Goal: Transaction & Acquisition: Purchase product/service

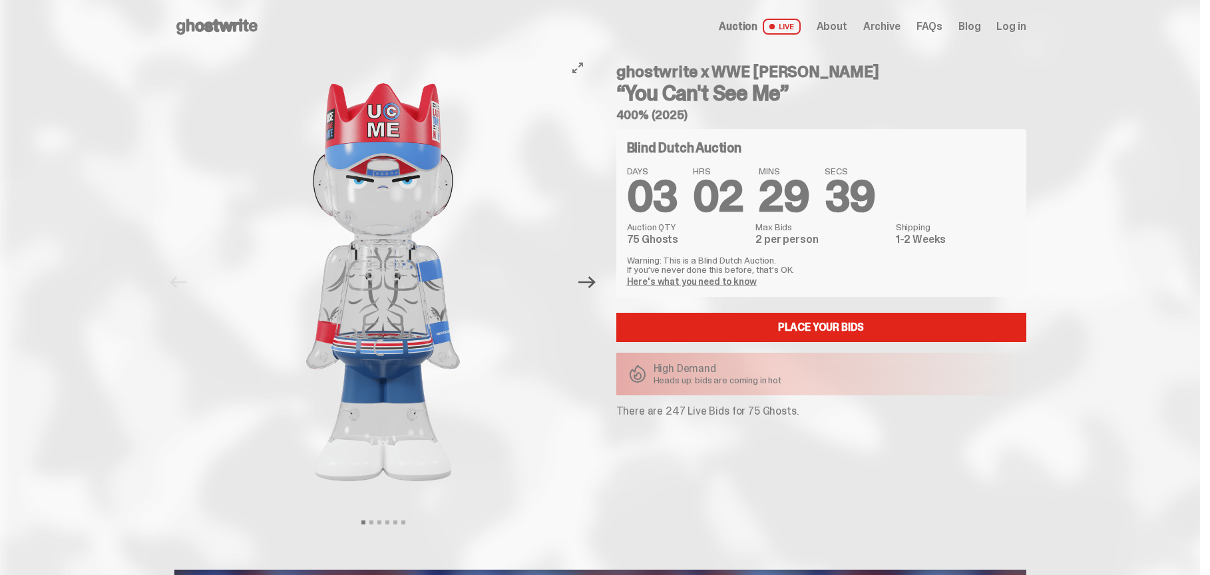
click at [596, 284] on icon "Next" at bounding box center [586, 282] width 17 height 17
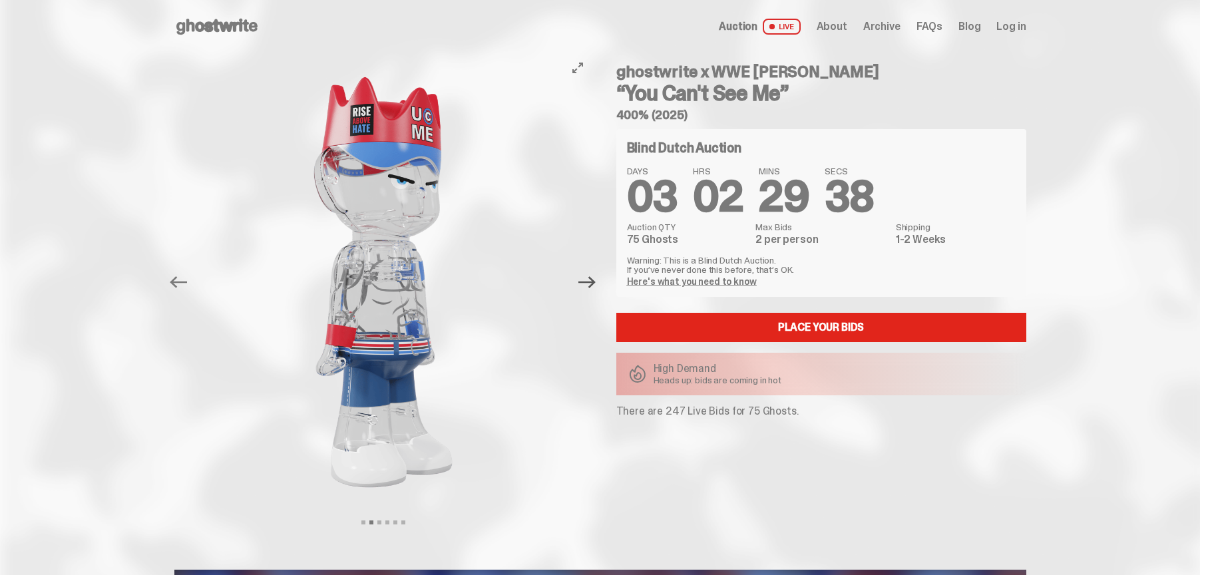
click at [596, 284] on icon "Next" at bounding box center [586, 282] width 17 height 17
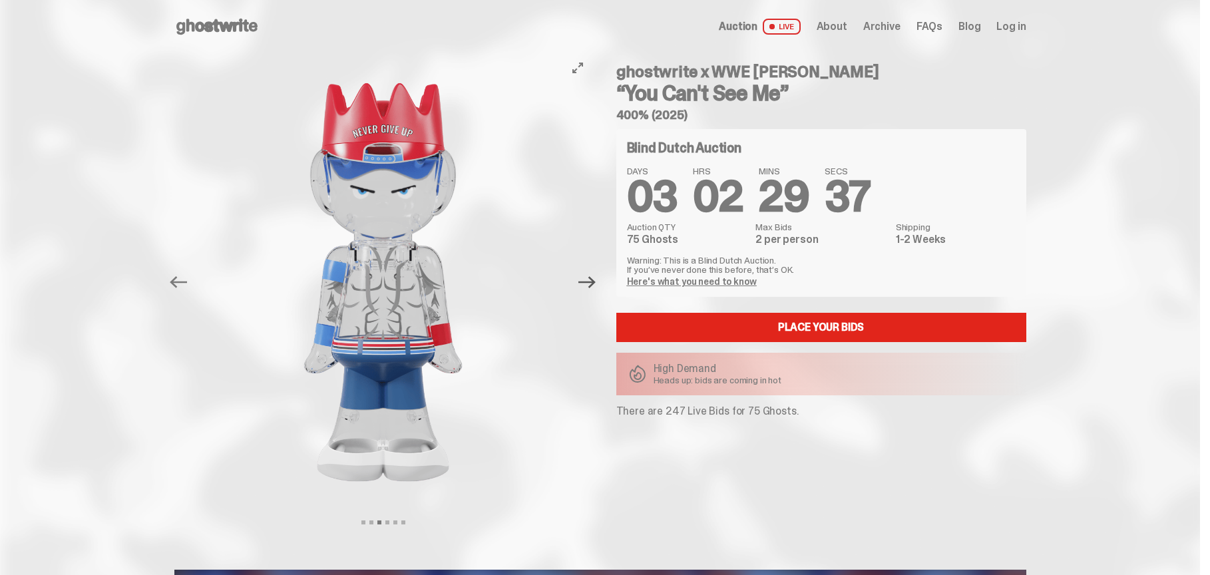
click at [596, 284] on icon "Next" at bounding box center [586, 282] width 17 height 17
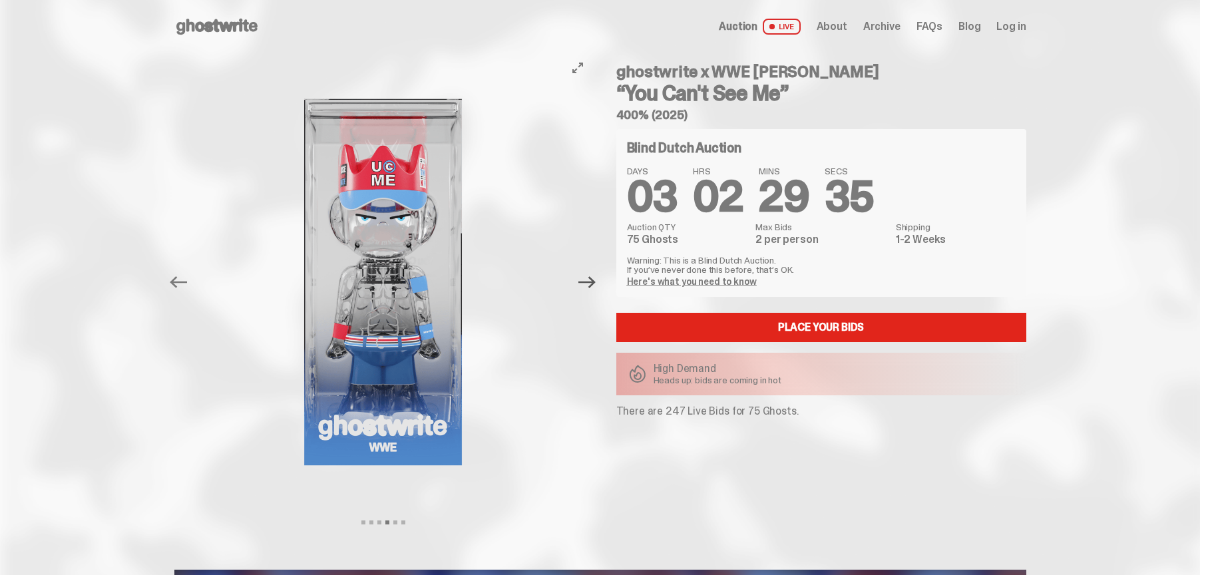
click at [596, 284] on icon "Next" at bounding box center [586, 282] width 17 height 17
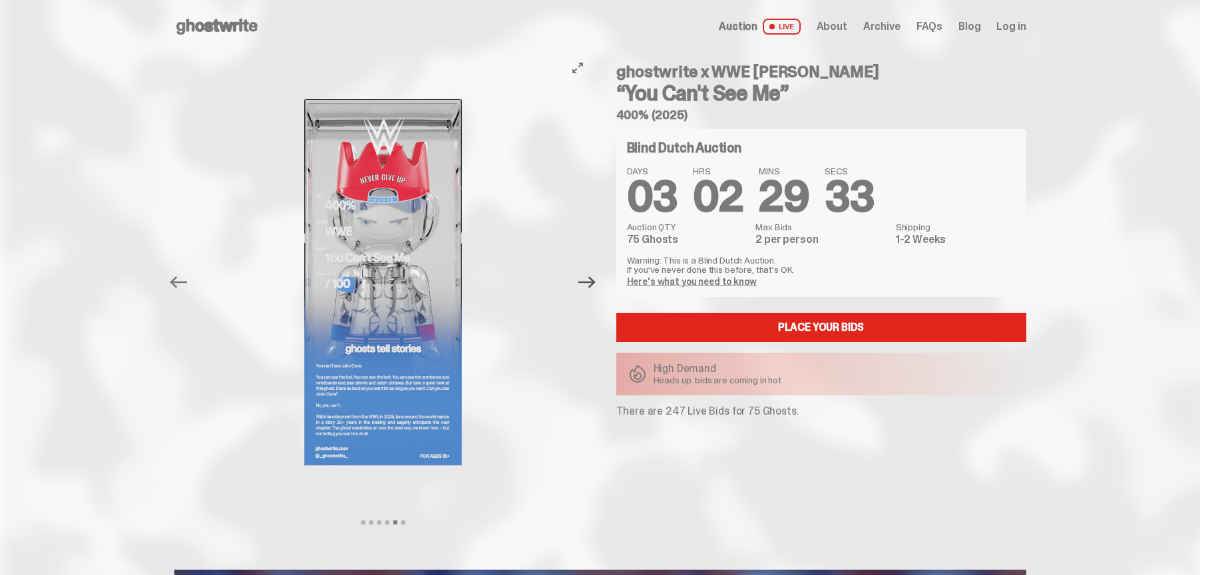
click at [596, 284] on icon "Next" at bounding box center [586, 282] width 17 height 17
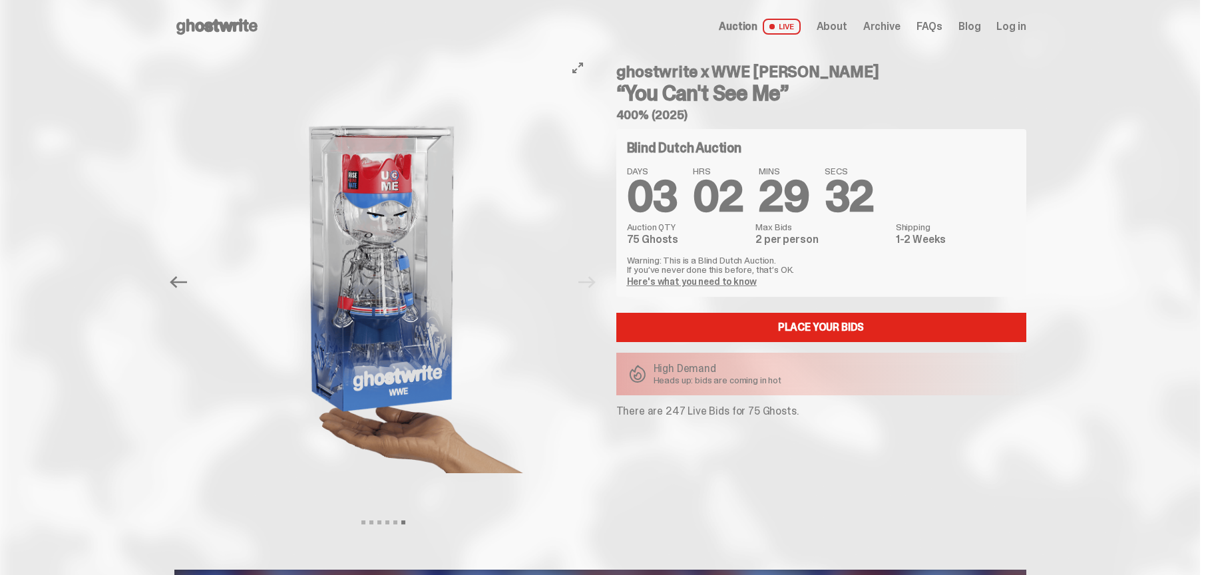
click at [600, 284] on div "Previous Next View slide 1 View slide 2 View slide 3 View slide 4 View slide 5 …" at bounding box center [387, 282] width 426 height 458
click at [753, 27] on span "Auction" at bounding box center [738, 26] width 39 height 11
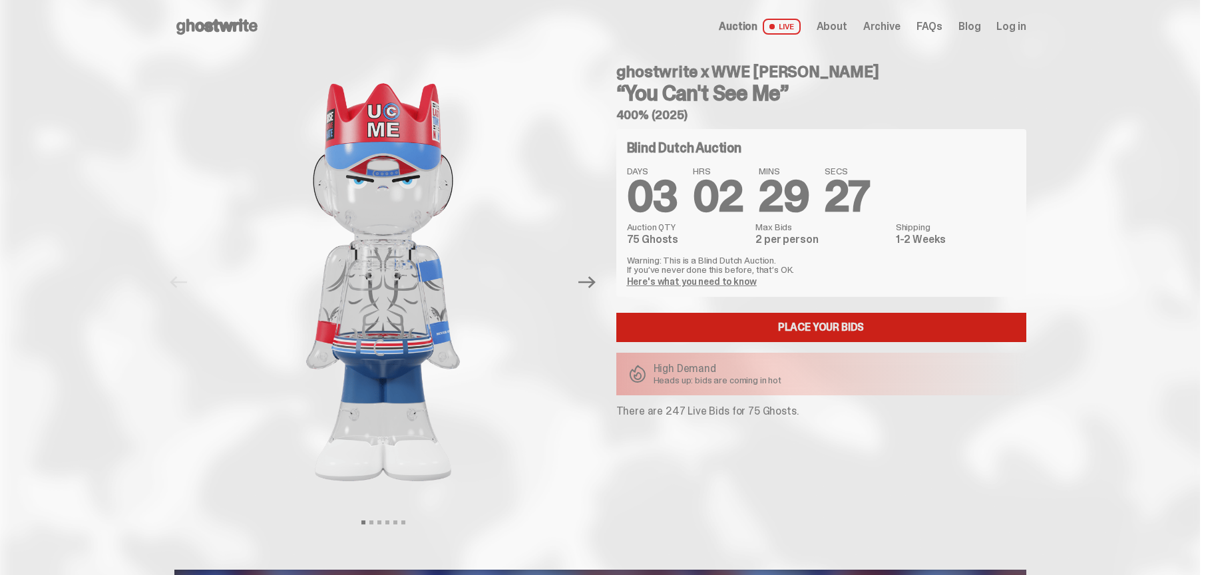
click at [825, 327] on link "Place your Bids" at bounding box center [821, 327] width 410 height 29
